Goal: Task Accomplishment & Management: Manage account settings

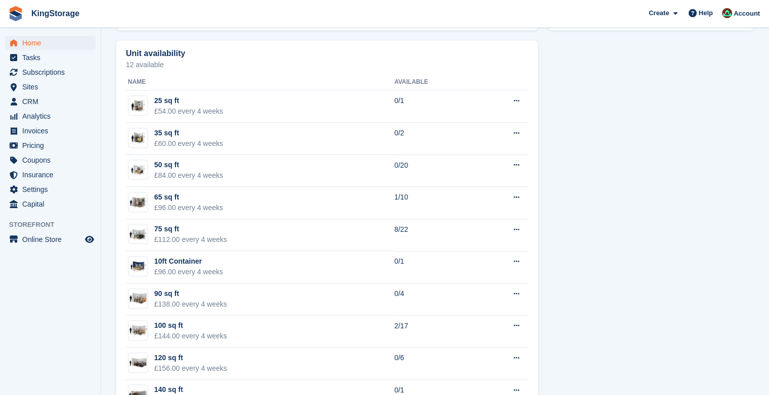
scroll to position [564, 0]
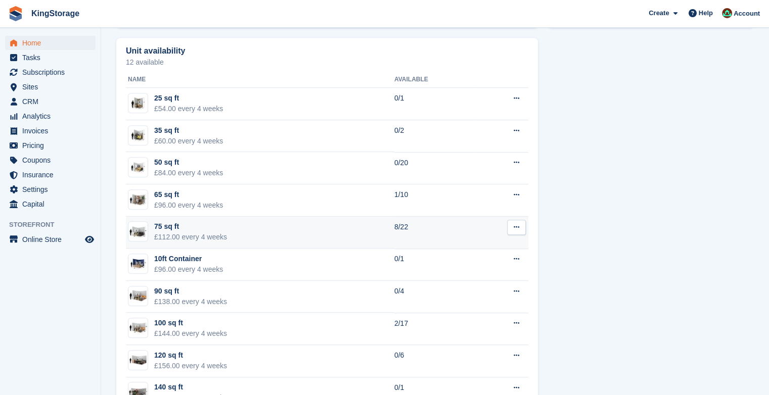
click at [210, 231] on div "75 sq ft" at bounding box center [190, 226] width 73 height 11
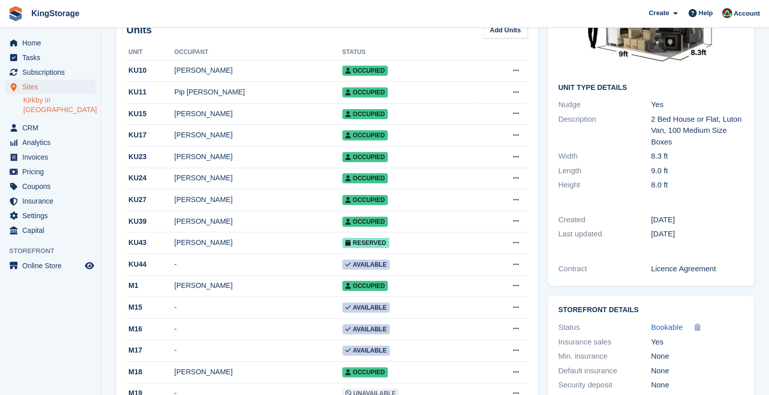
scroll to position [143, 0]
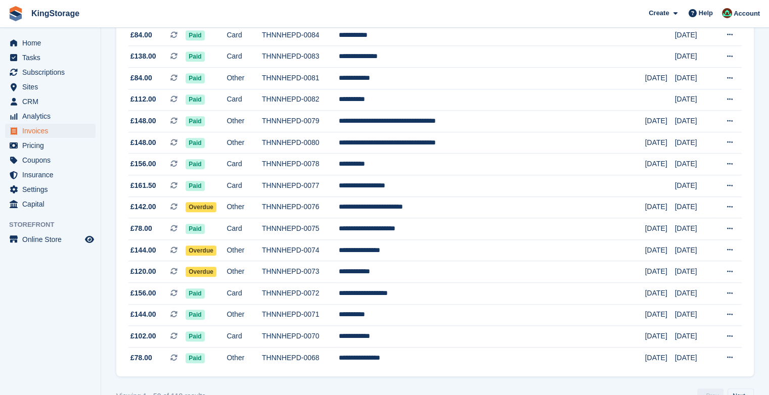
scroll to position [880, 0]
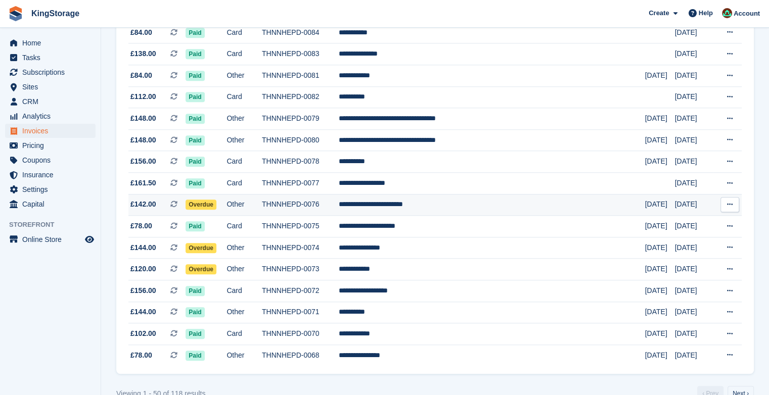
click at [408, 207] on td "**********" at bounding box center [492, 205] width 306 height 22
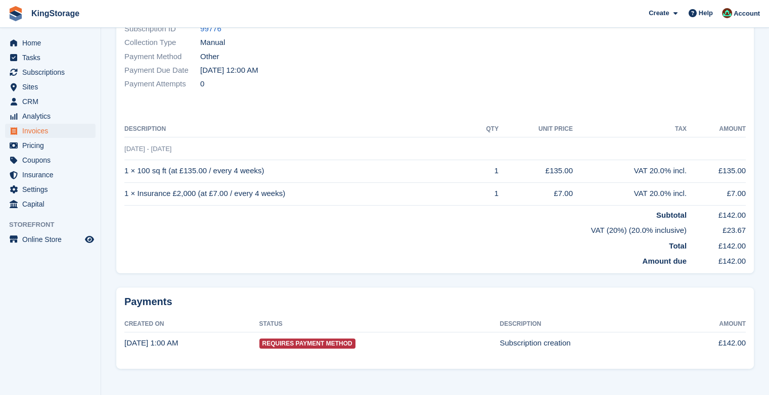
scroll to position [203, 0]
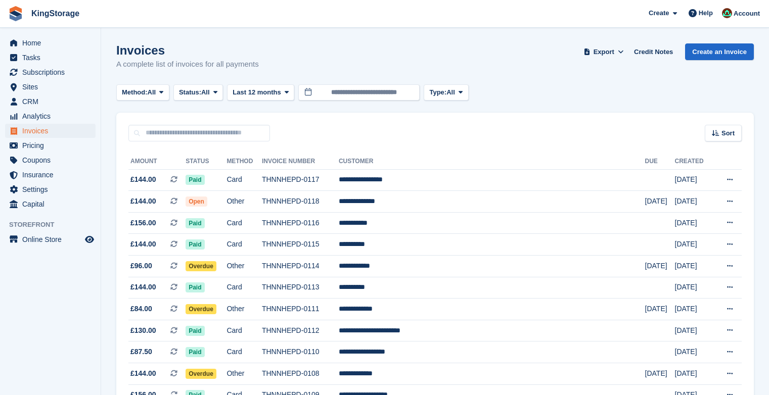
scroll to position [880, 0]
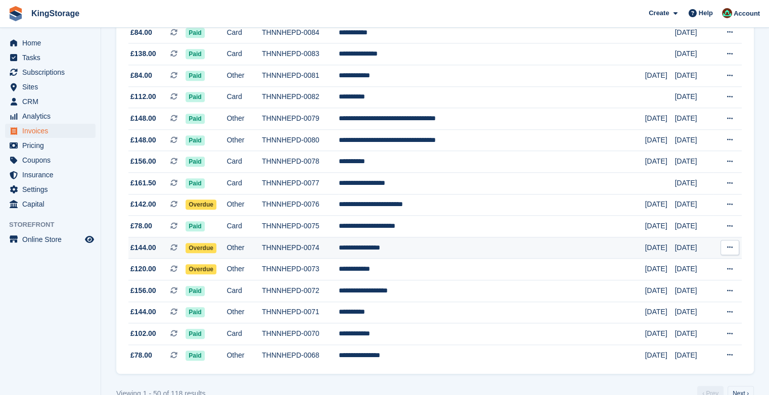
click at [213, 253] on span "Overdue" at bounding box center [201, 248] width 31 height 10
